Goal: Transaction & Acquisition: Purchase product/service

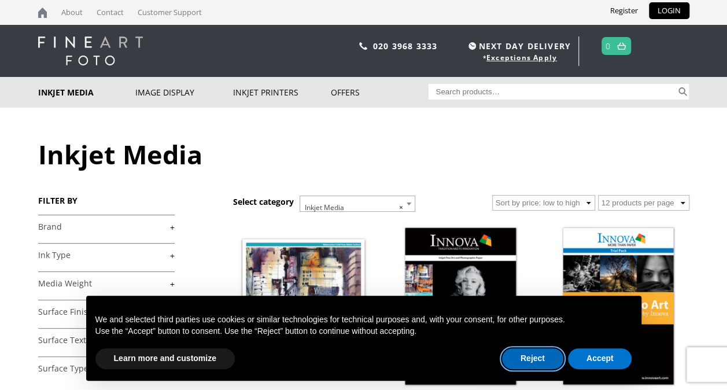
click at [540, 356] on button "Reject" at bounding box center [532, 358] width 61 height 21
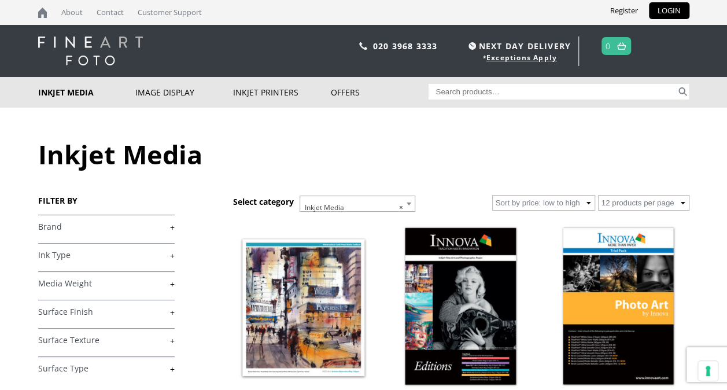
click at [174, 223] on link "+" at bounding box center [106, 227] width 136 height 11
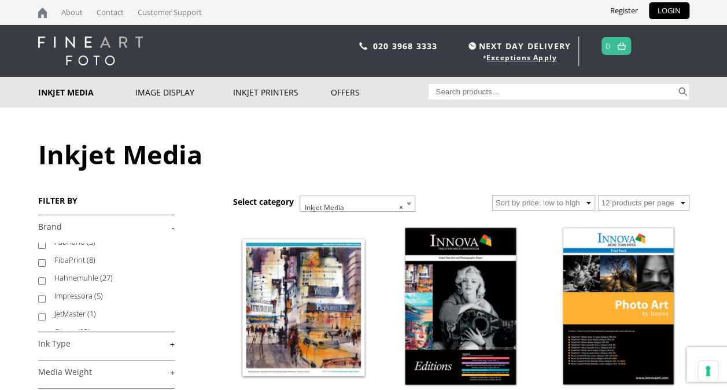
scroll to position [75, 0]
click at [91, 248] on label "Hahnemuhle (27)" at bounding box center [108, 249] width 109 height 18
click at [46, 248] on input "Hahnemuhle (27)" at bounding box center [42, 252] width 8 height 8
click at [91, 248] on label "Hahnemuhle (27)" at bounding box center [108, 249] width 109 height 18
click at [46, 248] on input "Hahnemuhle (27)" at bounding box center [42, 252] width 8 height 8
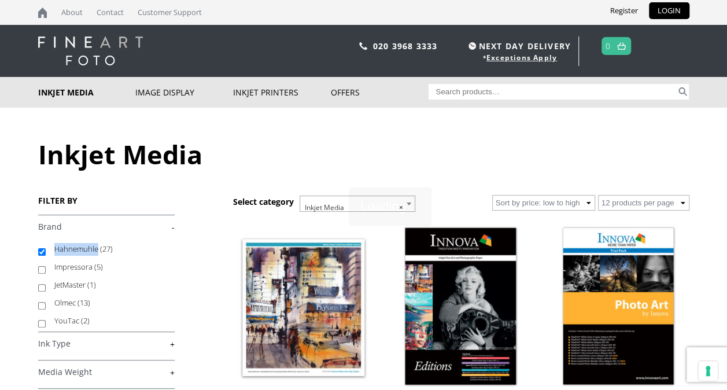
checkbox input "false"
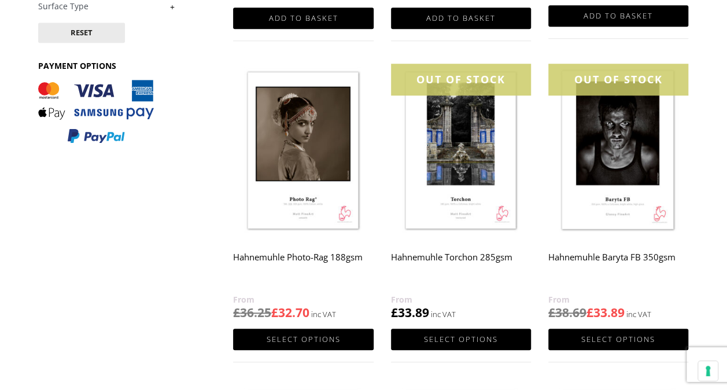
scroll to position [463, 0]
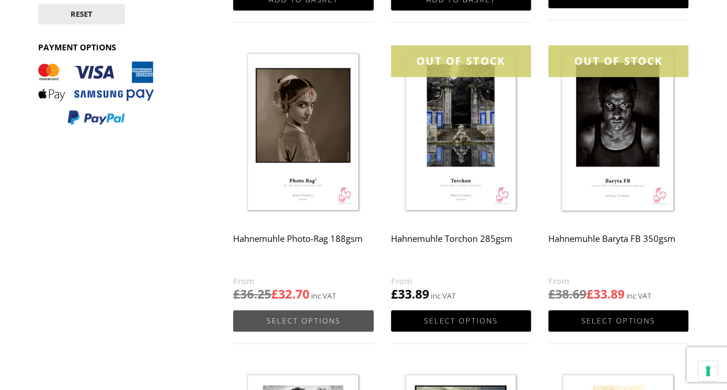
click at [293, 319] on link "Select options" at bounding box center [303, 320] width 140 height 21
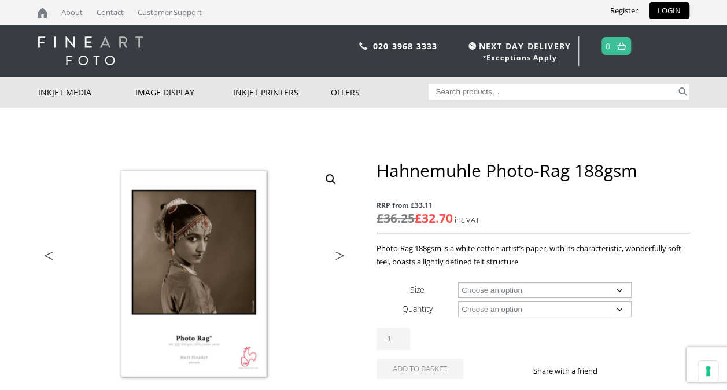
click at [620, 288] on select "Choose an option A4 Sheet A3 Sheet A3+ Sheet A2 Sheet 17" Wide Roll 24" Wide Ro…" at bounding box center [545, 290] width 174 height 16
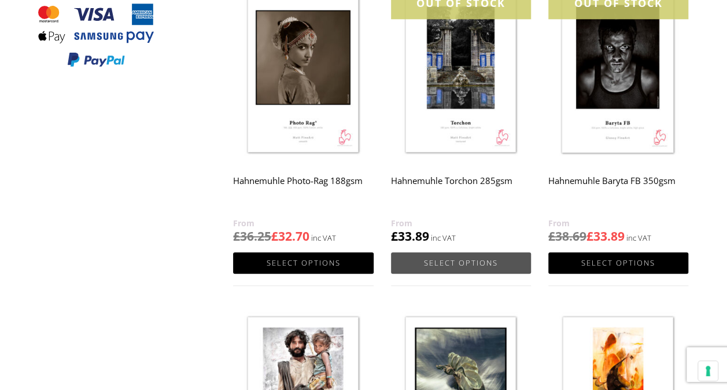
click at [462, 261] on link "Select options" at bounding box center [461, 262] width 140 height 21
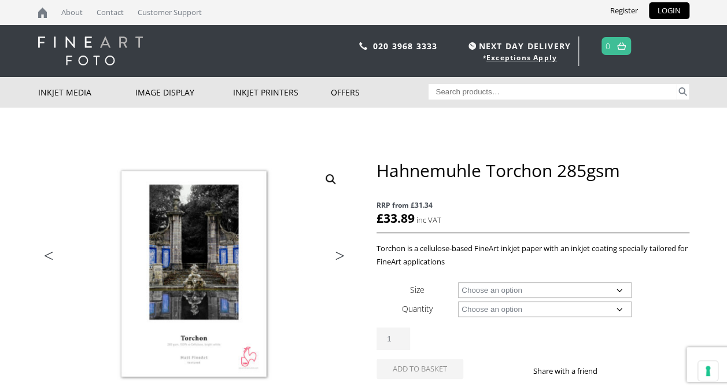
click at [618, 289] on select "Choose an option A4 Sheet A3 Sheet A3+ Sheet A2 Sheet 17" Wide Roll 24" Wide Ro…" at bounding box center [545, 290] width 174 height 16
